Goal: Find specific page/section: Find specific page/section

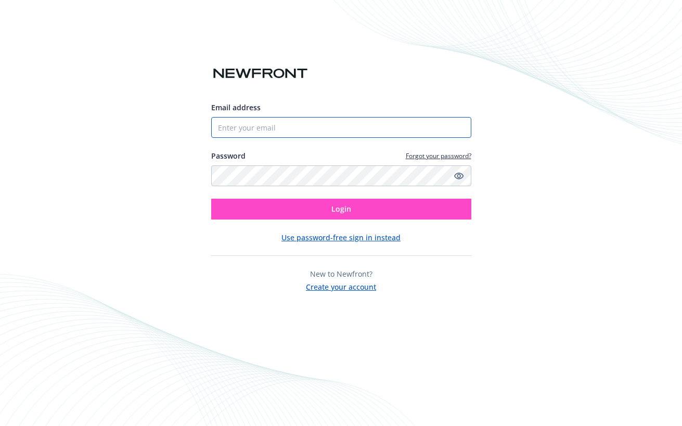
type input "[EMAIL_ADDRESS][DOMAIN_NAME]"
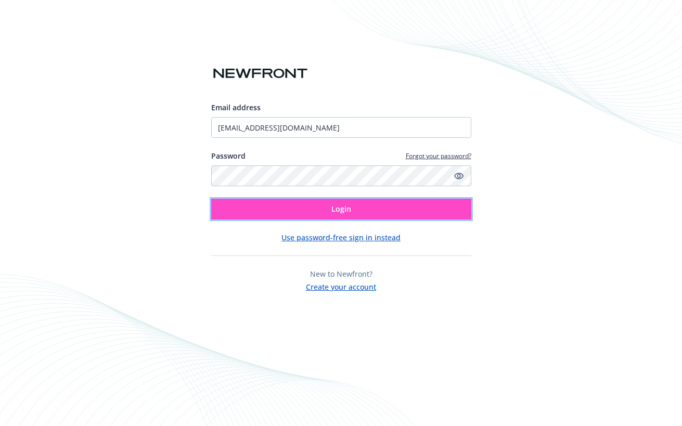
click at [385, 212] on button "Login" at bounding box center [341, 209] width 260 height 21
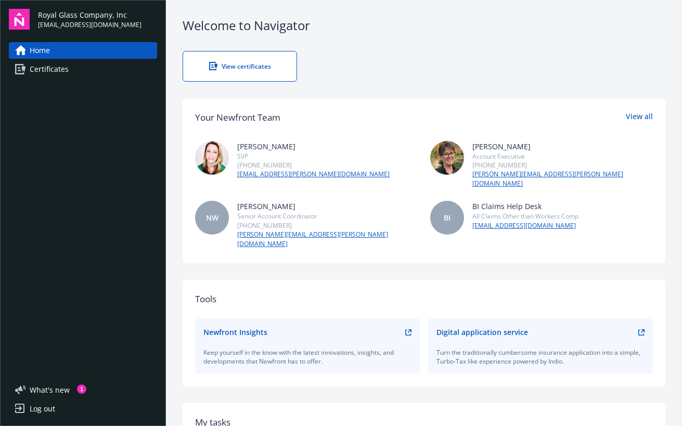
click at [230, 62] on div "View certificates" at bounding box center [240, 66] width 72 height 9
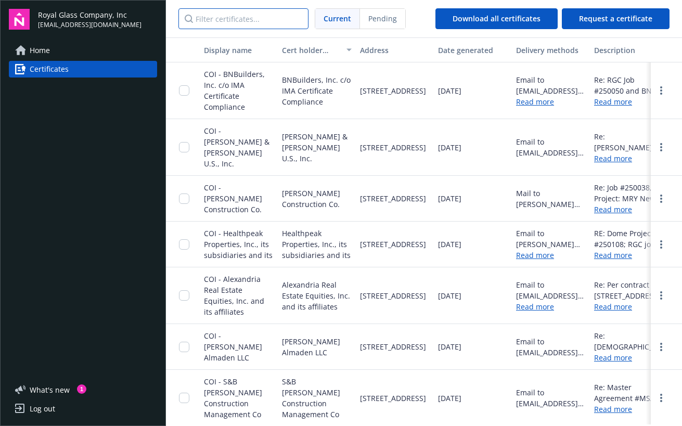
click at [199, 18] on input "Filter certificates..." at bounding box center [244, 18] width 130 height 21
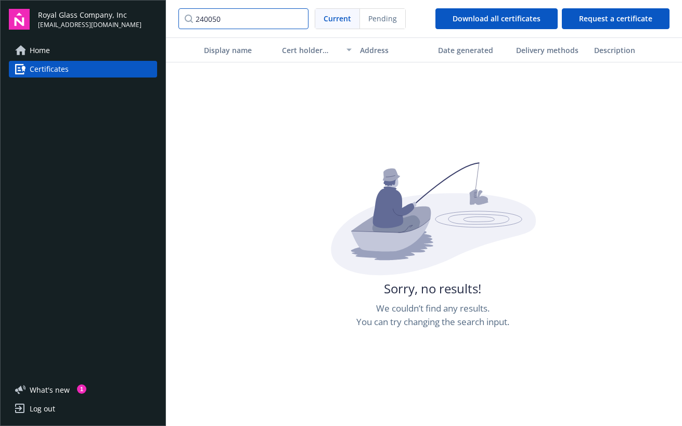
type input "240050"
